Goal: Navigation & Orientation: Find specific page/section

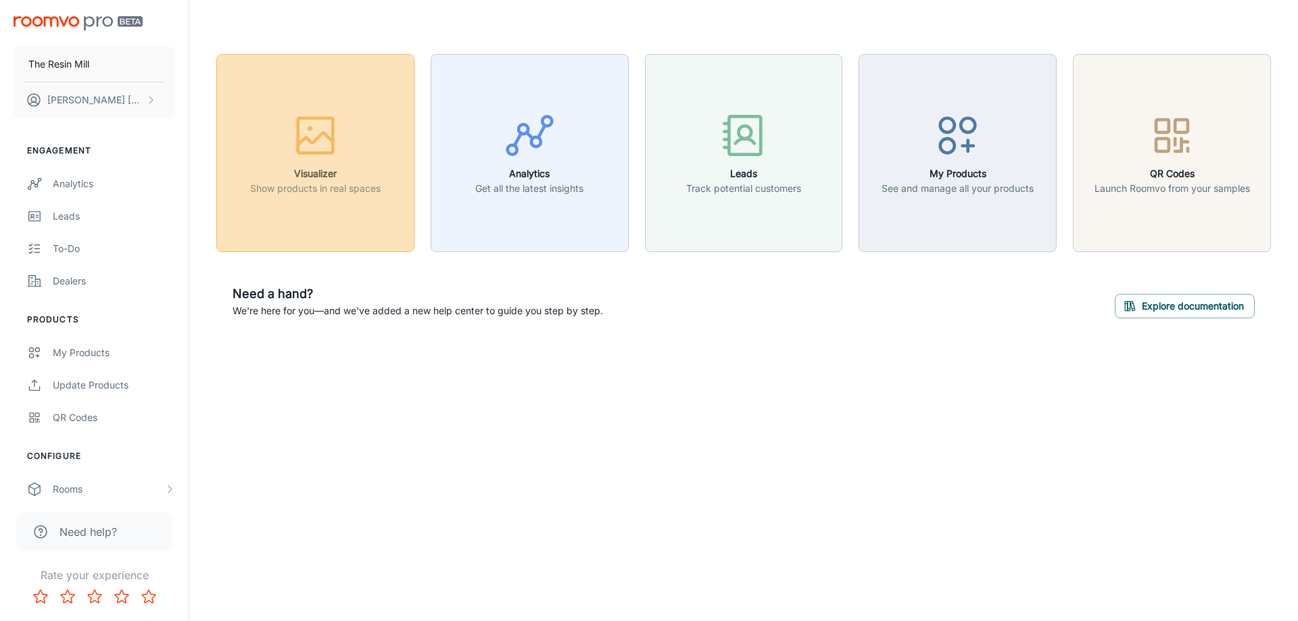
click at [284, 135] on div "button" at bounding box center [315, 138] width 130 height 56
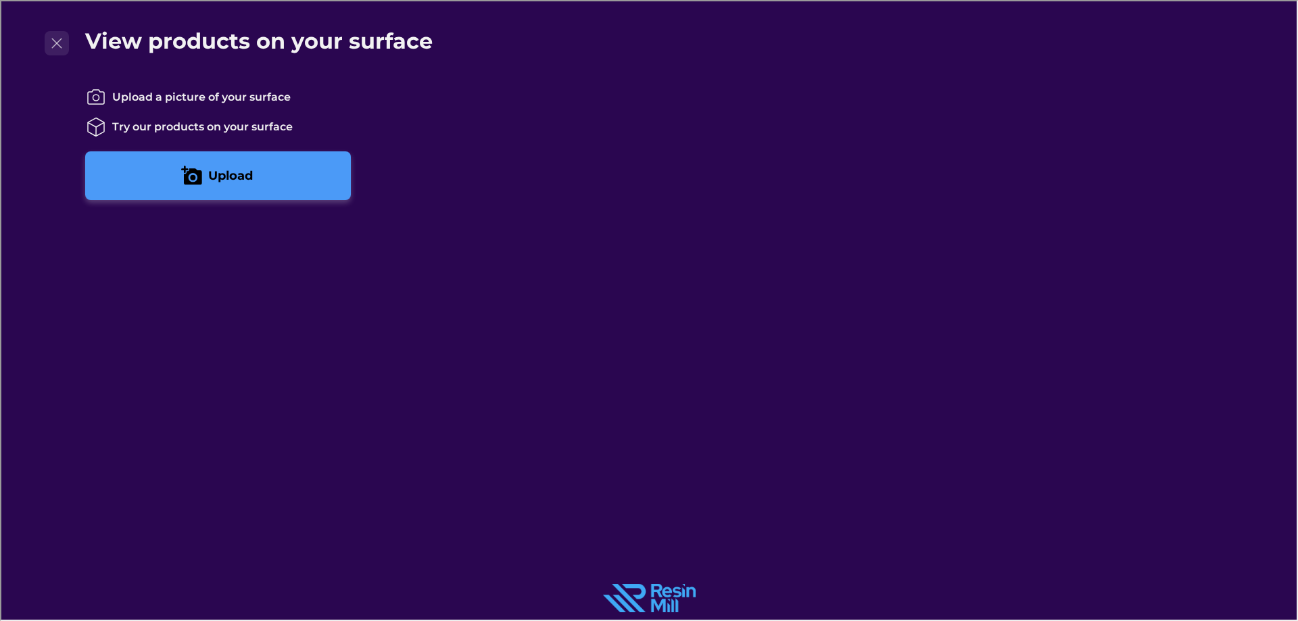
click at [66, 33] on button "Exit visualizer" at bounding box center [55, 42] width 24 height 24
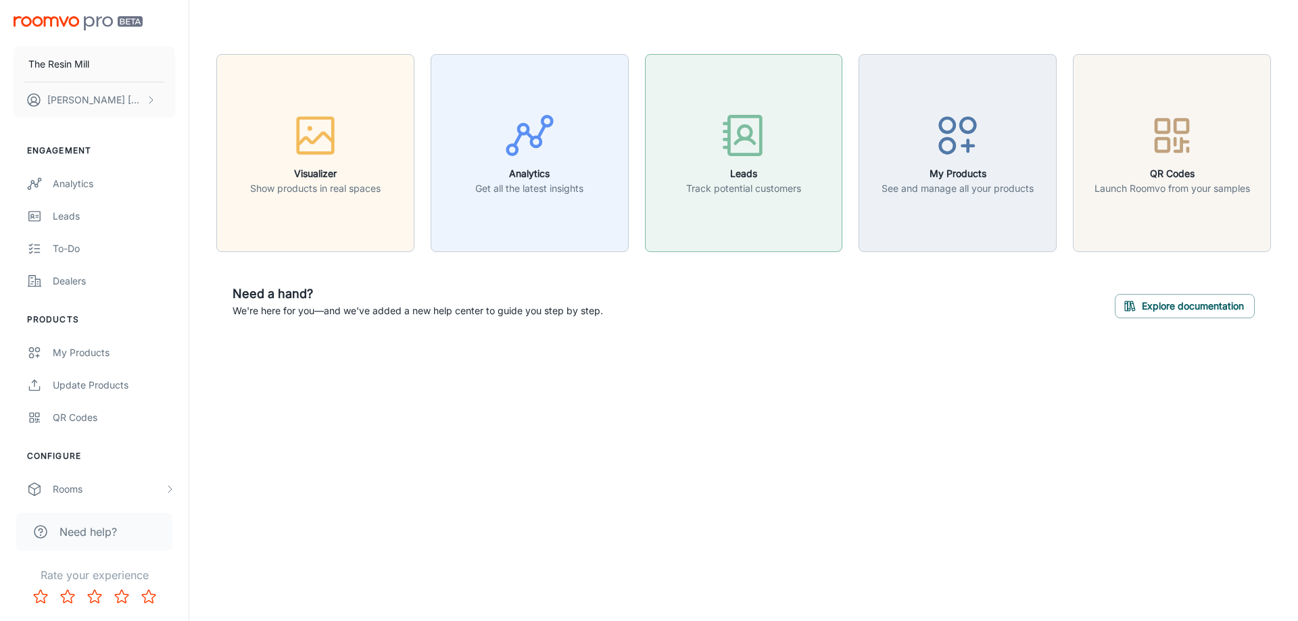
click at [801, 169] on h6 "Leads" at bounding box center [743, 173] width 115 height 15
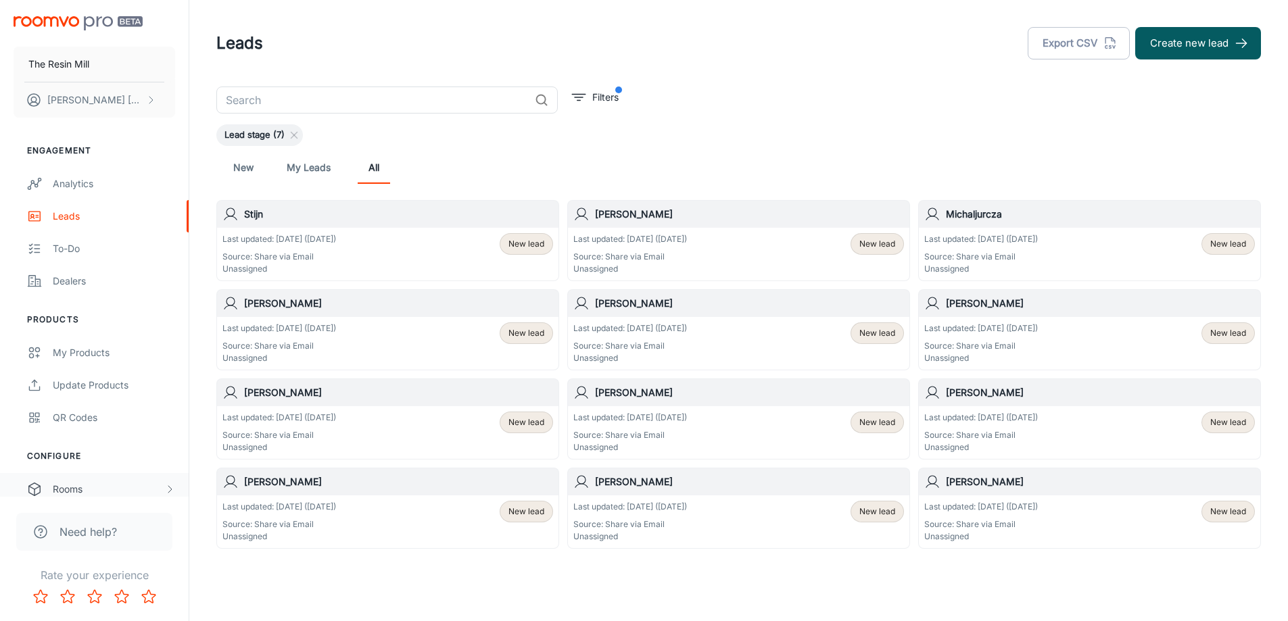
click at [92, 489] on div "Rooms" at bounding box center [109, 489] width 112 height 15
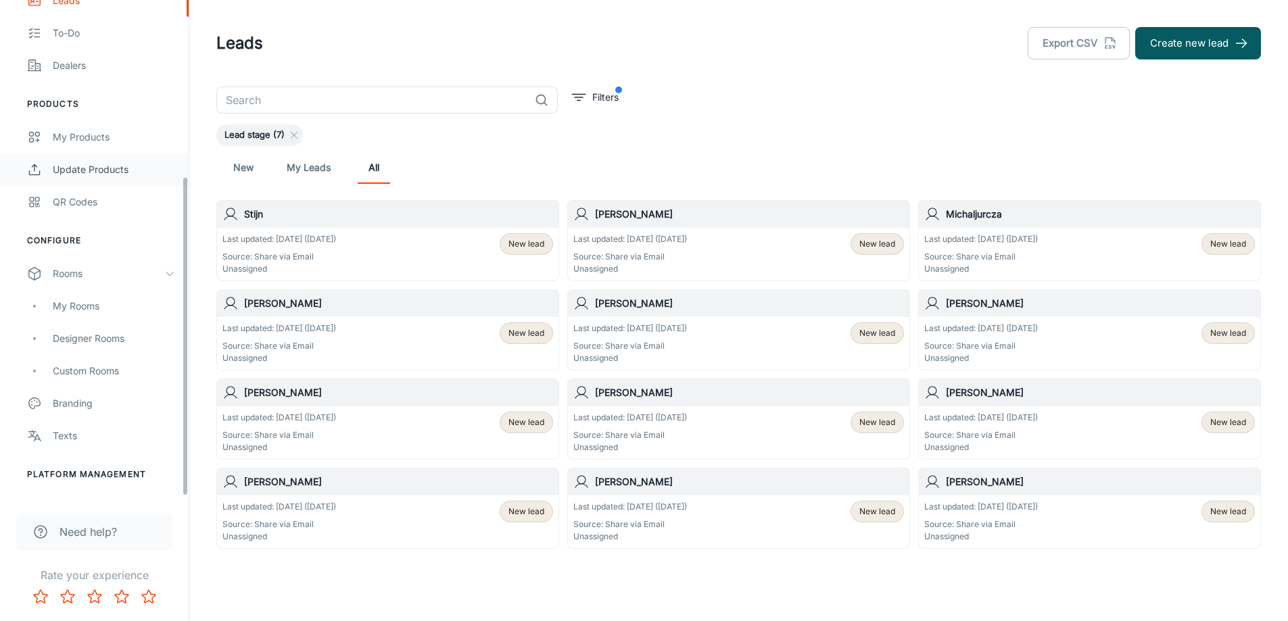
scroll to position [275, 0]
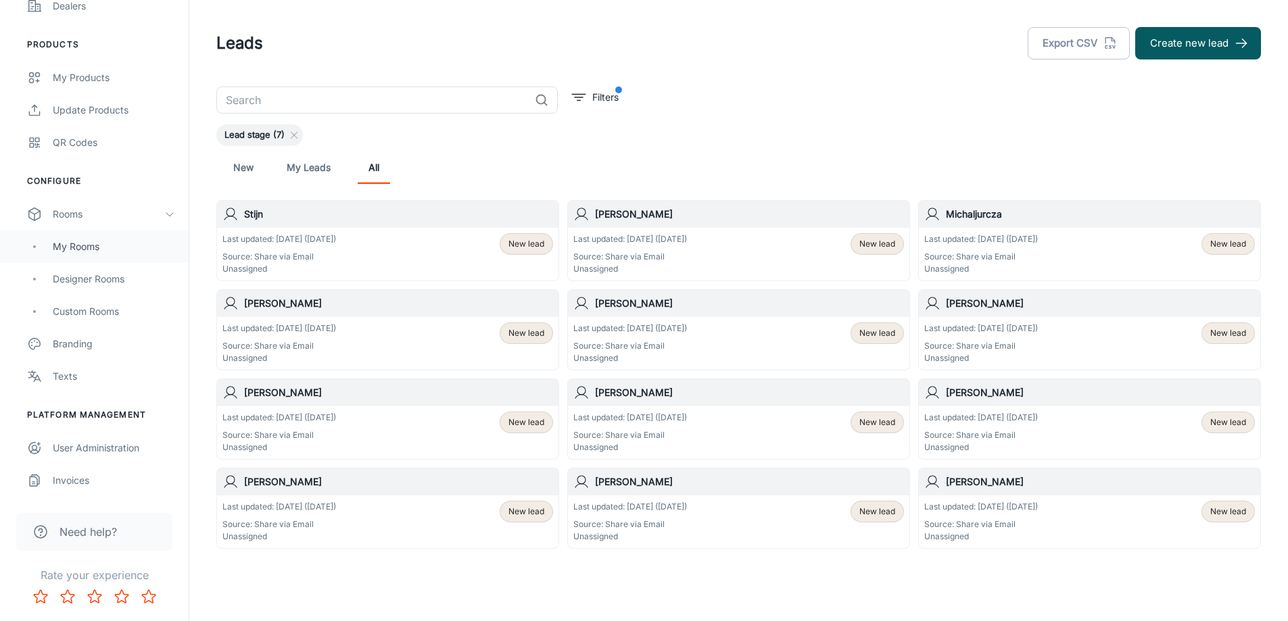
click at [80, 253] on div "My Rooms" at bounding box center [114, 246] width 122 height 15
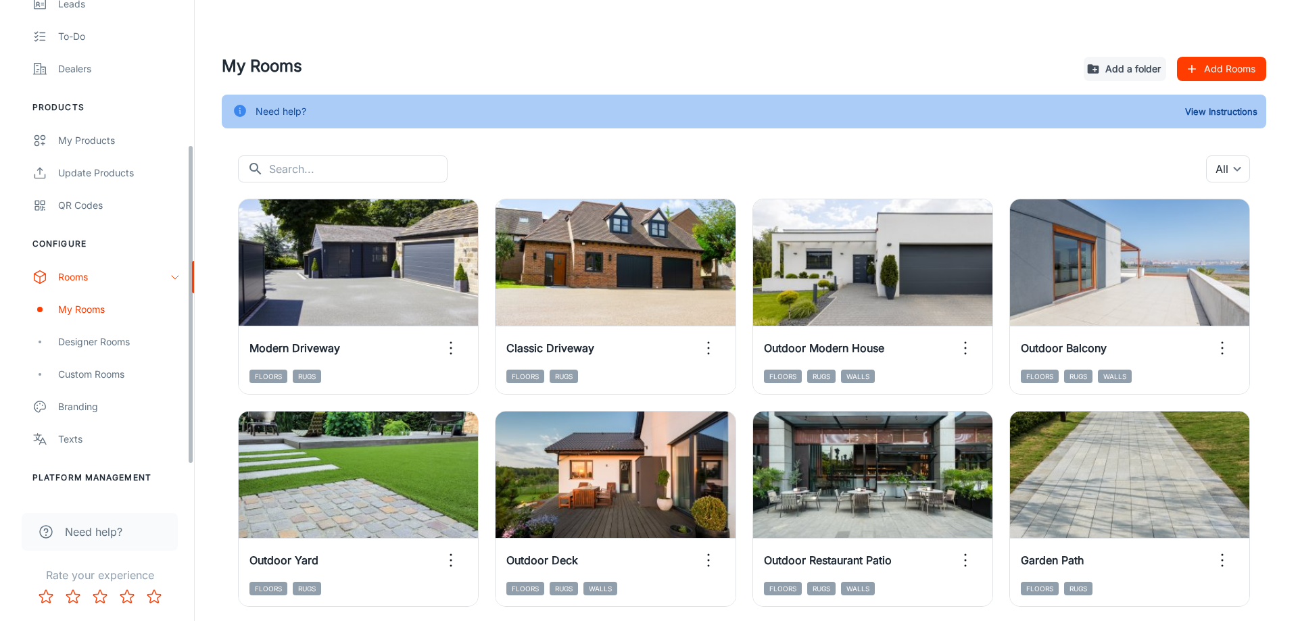
scroll to position [225, 0]
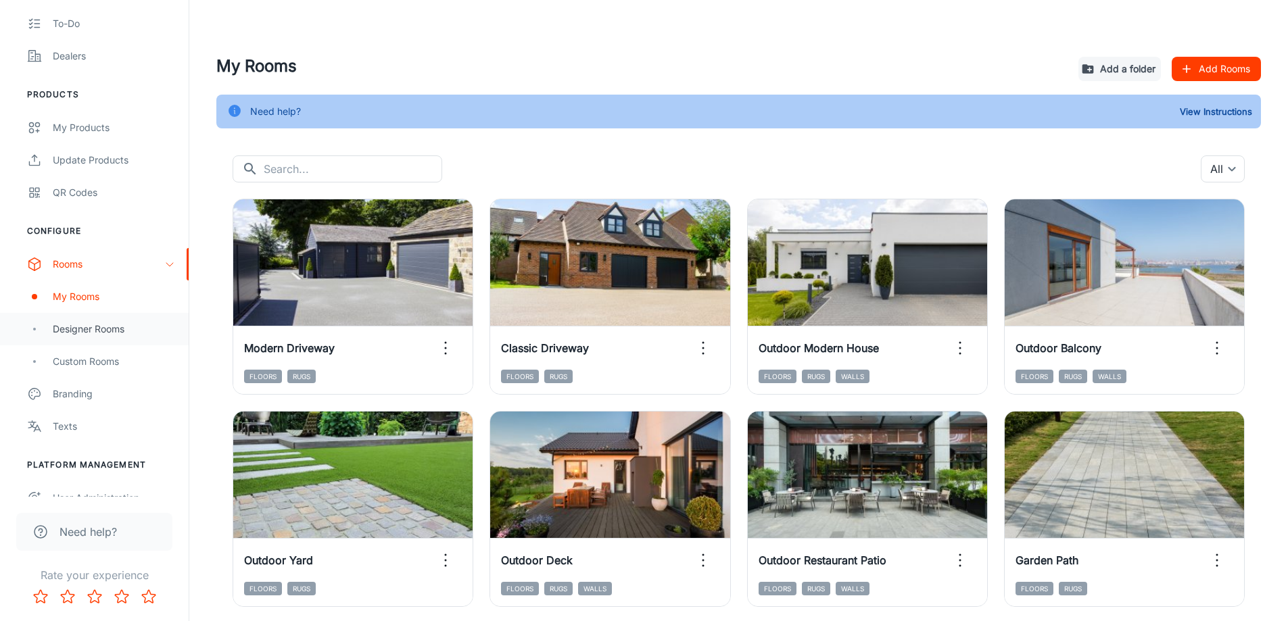
click at [95, 333] on div "Designer Rooms" at bounding box center [114, 329] width 122 height 15
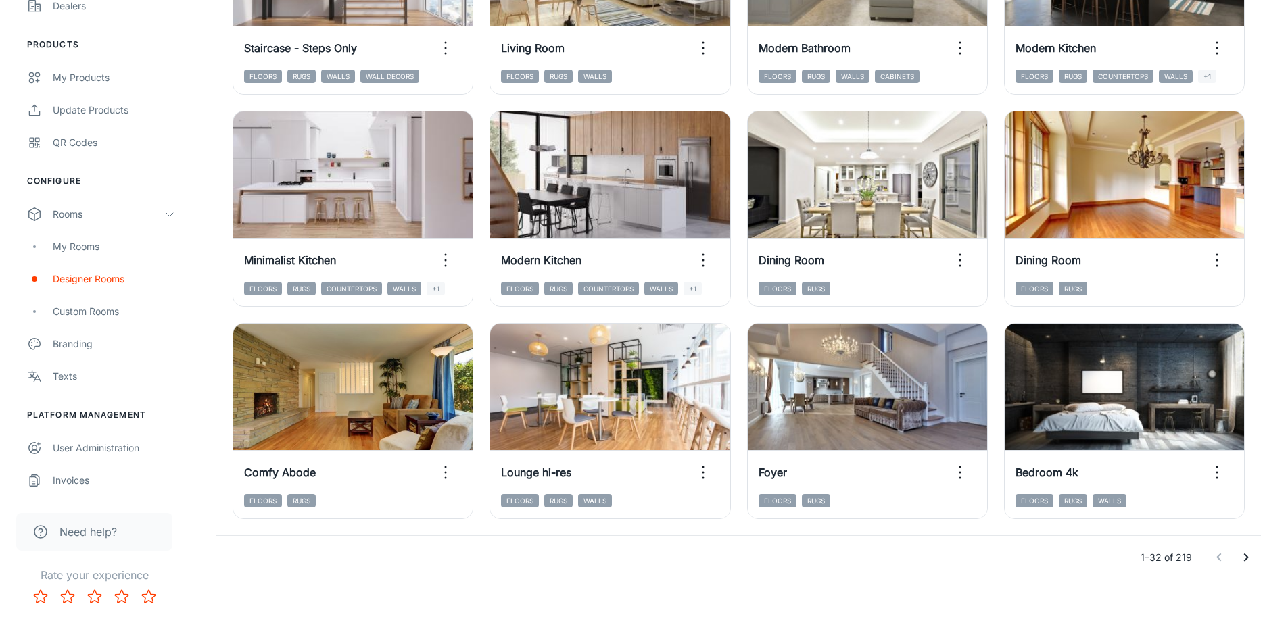
scroll to position [1390, 0]
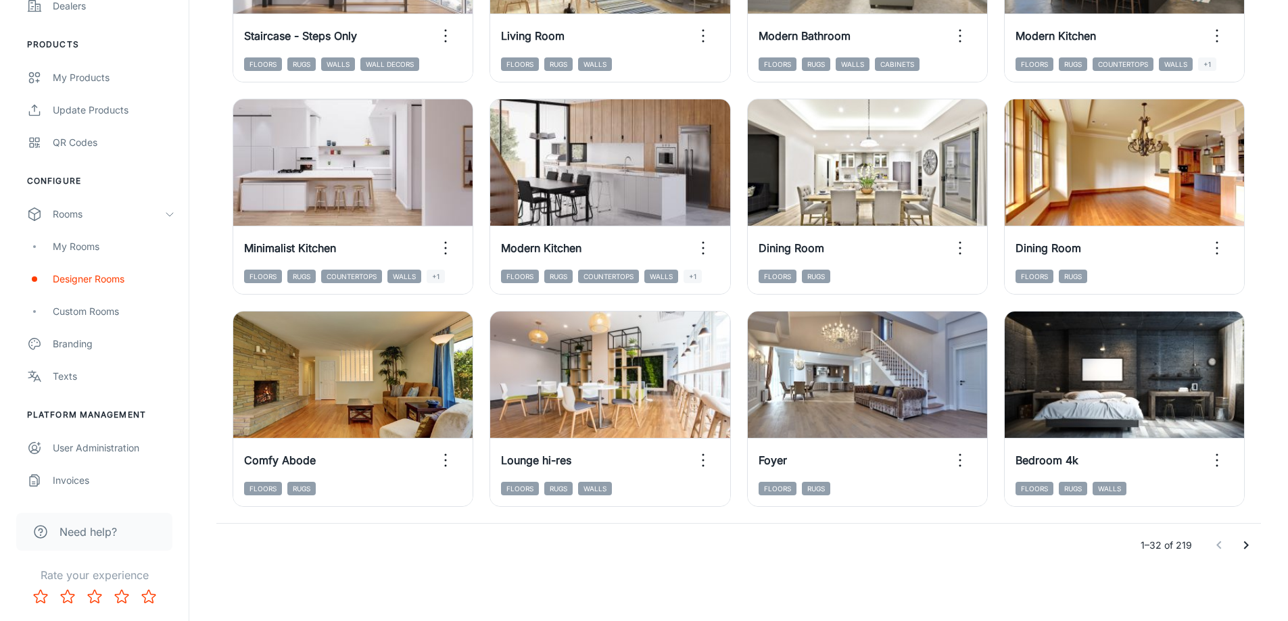
click at [1247, 545] on icon "Go to next page" at bounding box center [1246, 546] width 5 height 8
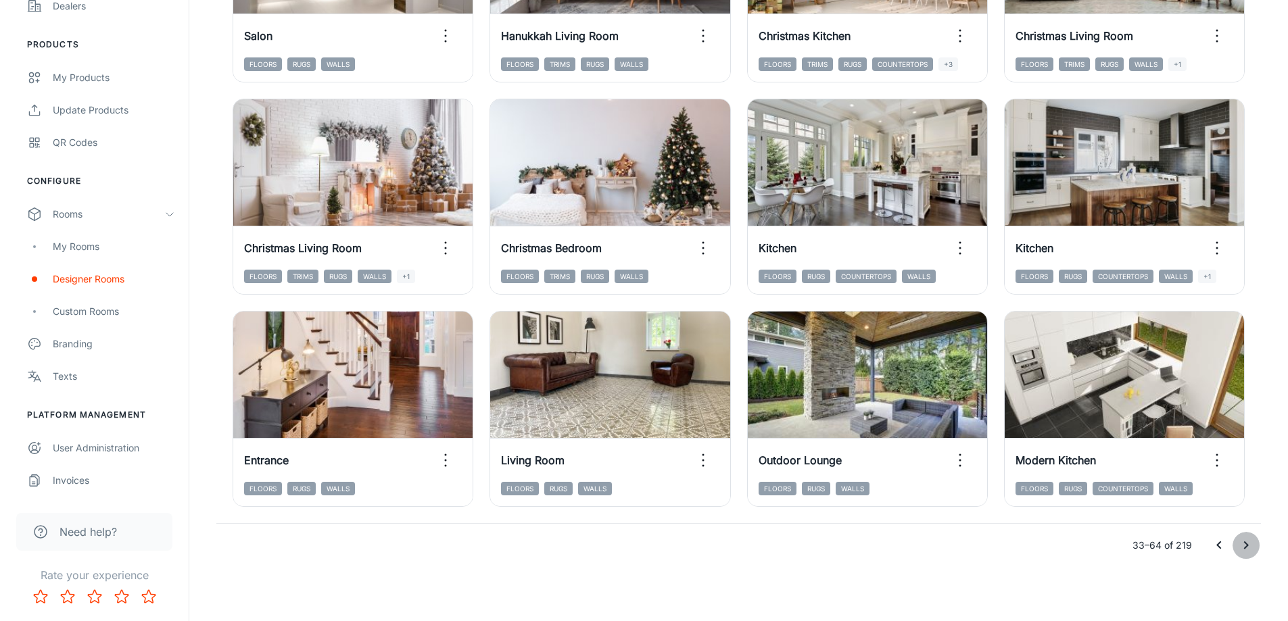
click at [1242, 548] on icon "Go to next page" at bounding box center [1246, 546] width 16 height 16
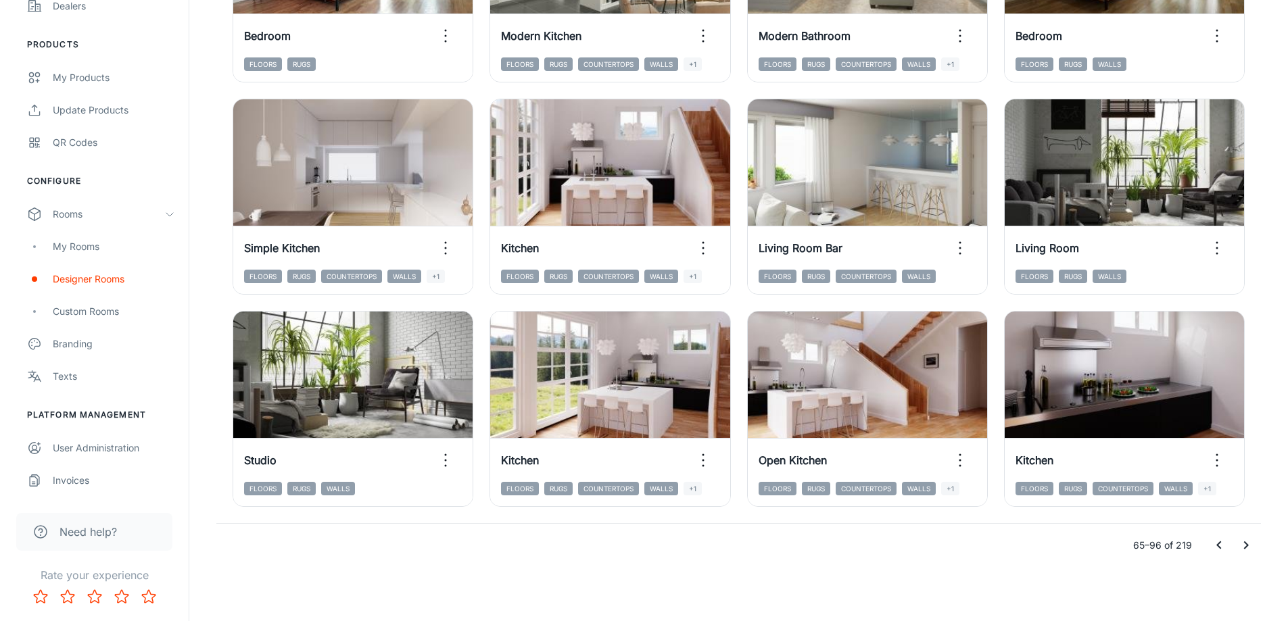
click at [1242, 540] on icon "Go to next page" at bounding box center [1246, 546] width 16 height 16
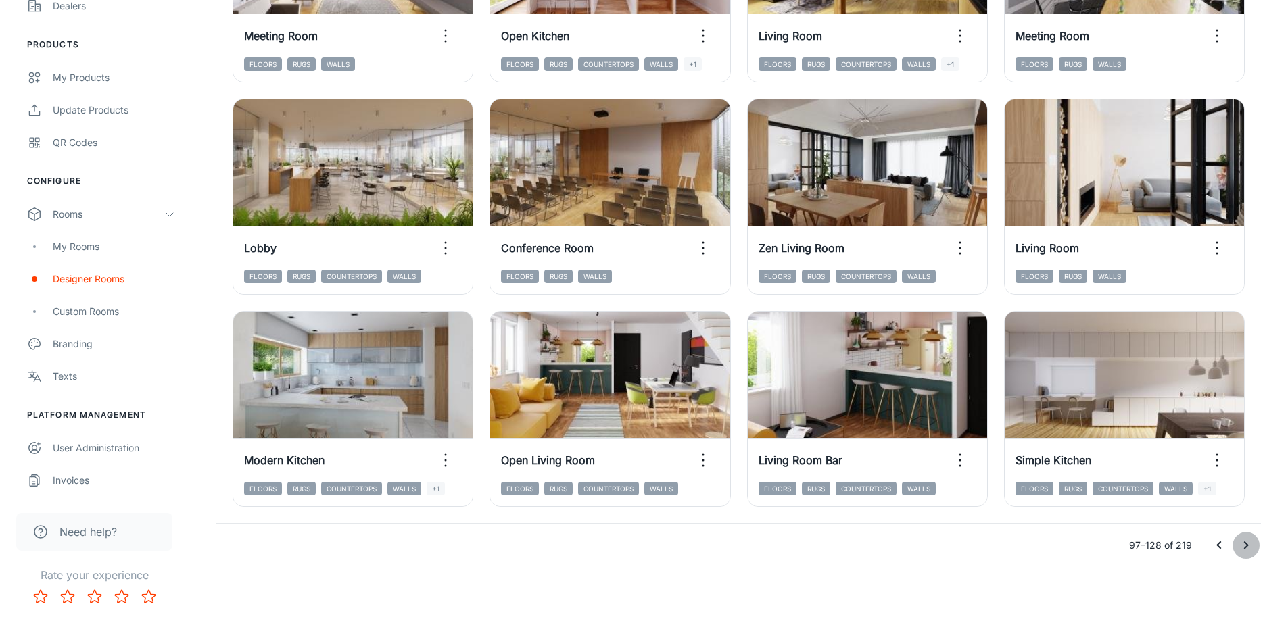
click at [1245, 540] on icon "Go to next page" at bounding box center [1246, 546] width 16 height 16
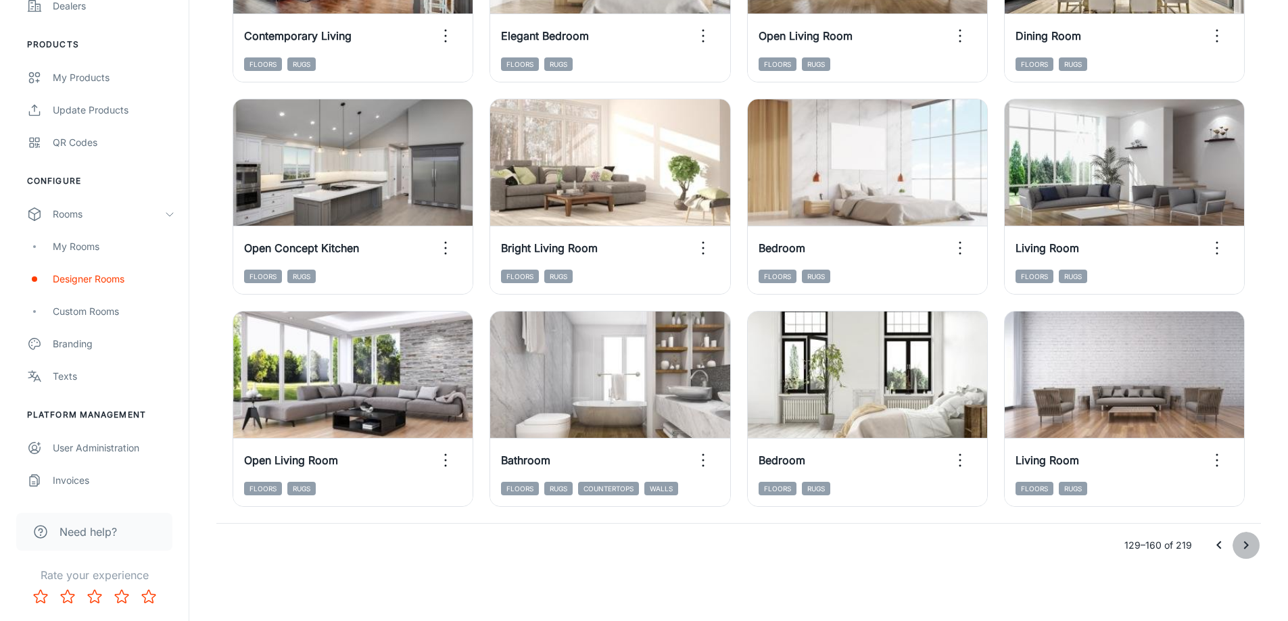
click at [1245, 546] on icon "Go to next page" at bounding box center [1246, 546] width 16 height 16
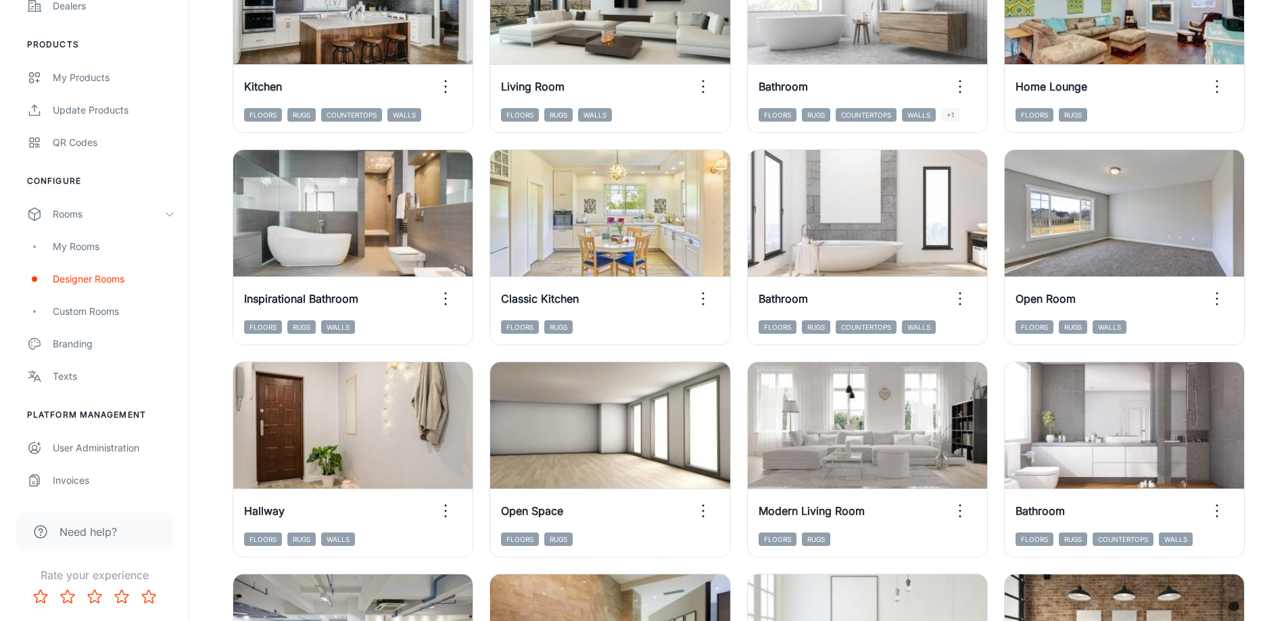
scroll to position [1352, 0]
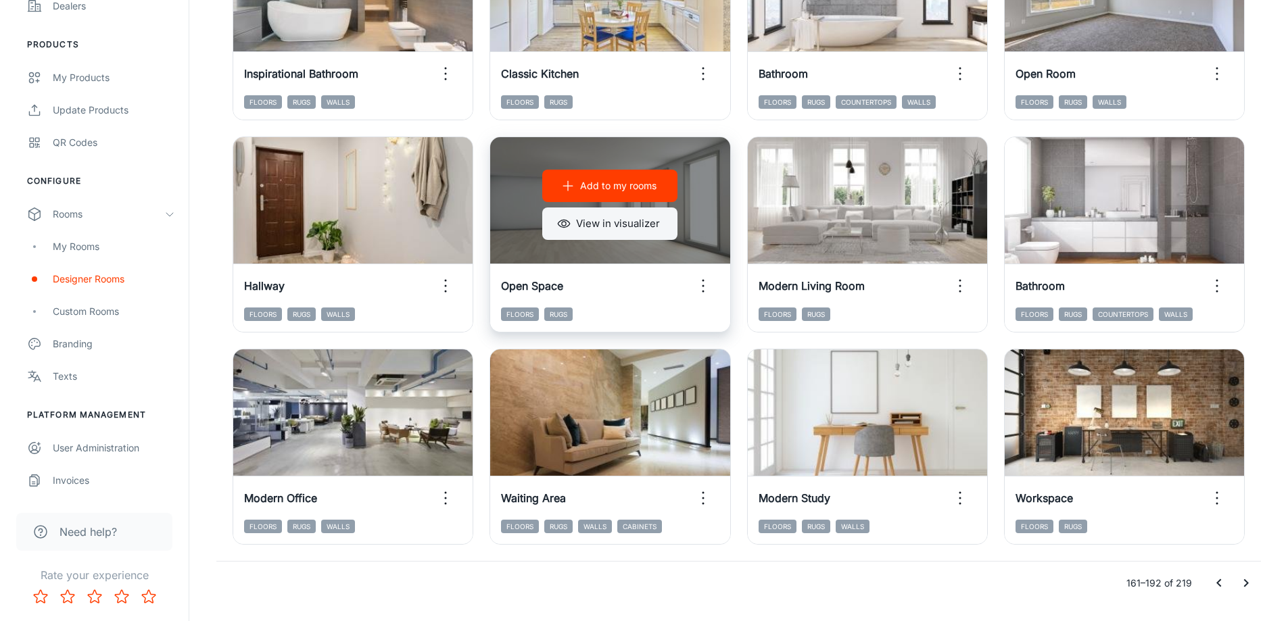
click at [626, 224] on button "View in visualizer" at bounding box center [609, 224] width 135 height 32
